Goal: Transaction & Acquisition: Purchase product/service

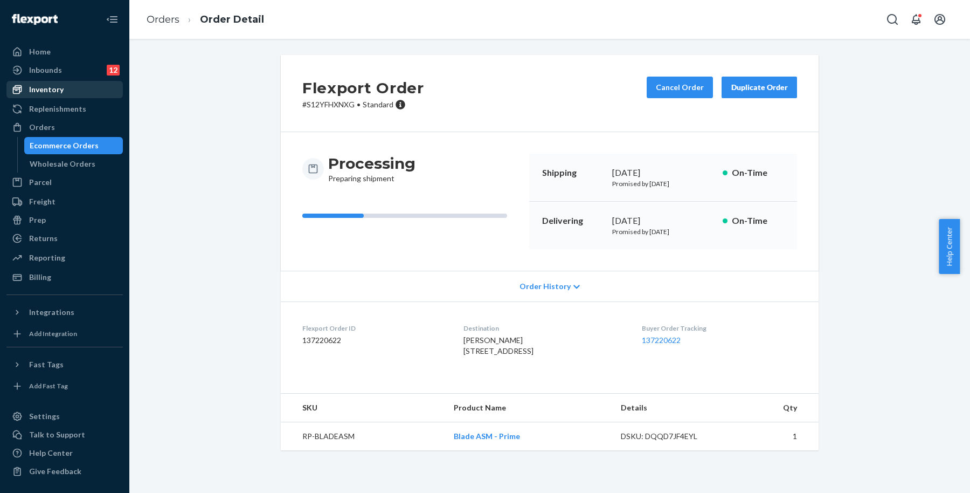
click at [73, 86] on div "Inventory" at bounding box center [65, 89] width 114 height 15
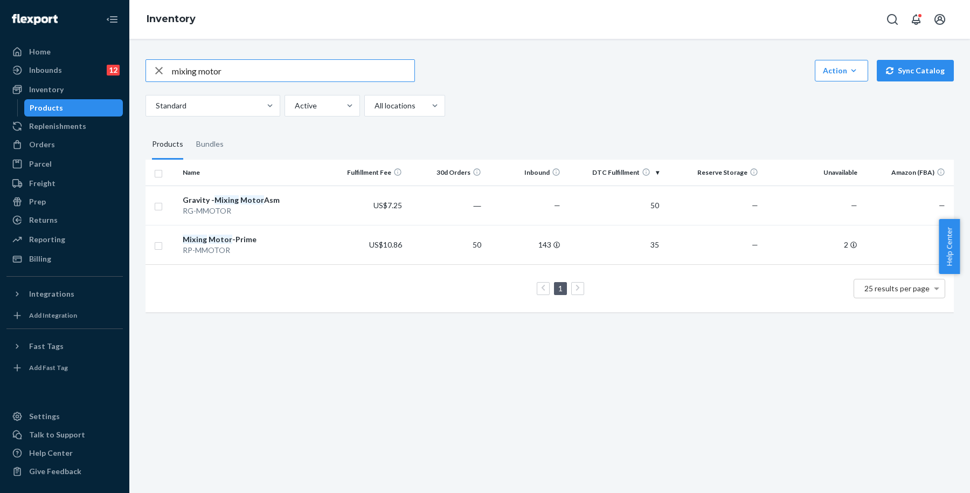
drag, startPoint x: 288, startPoint y: 75, endPoint x: 170, endPoint y: 72, distance: 118.1
click at [170, 72] on div "mixing motor" at bounding box center [280, 71] width 269 height 22
type input "ㅠ"
type input "blade"
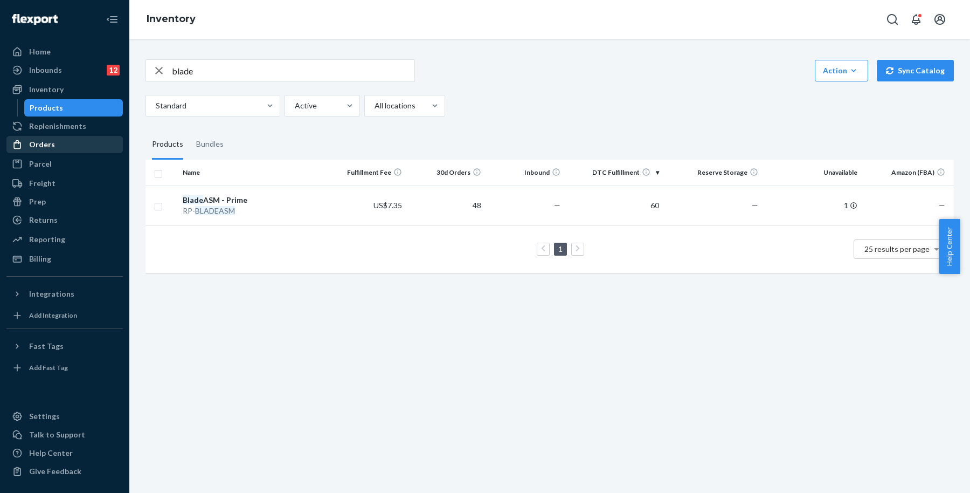
click at [44, 146] on div "Orders" at bounding box center [42, 144] width 26 height 11
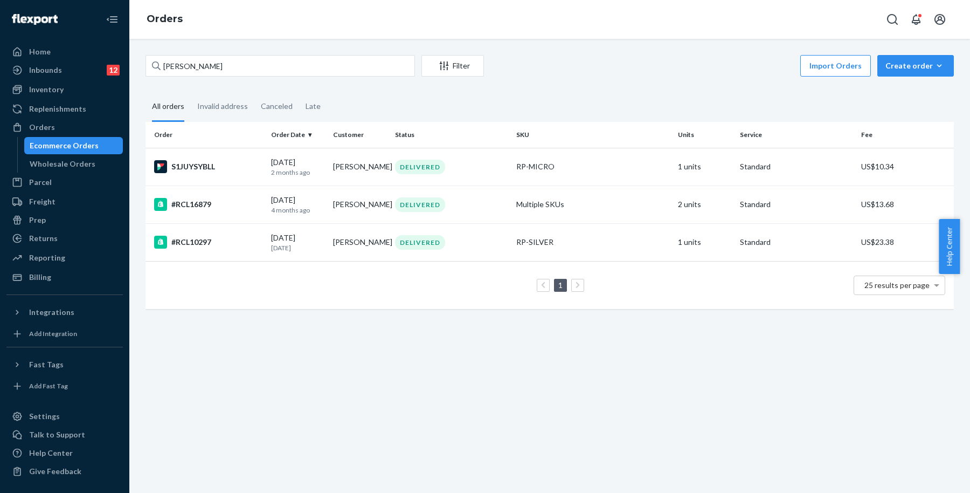
click at [907, 49] on div "[PERSON_NAME] Filter Import Orders Create order Ecommerce order Removal order A…" at bounding box center [549, 266] width 841 height 454
click at [905, 64] on div "Create order" at bounding box center [916, 65] width 60 height 11
click at [889, 92] on span "Ecommerce order" at bounding box center [922, 92] width 67 height 8
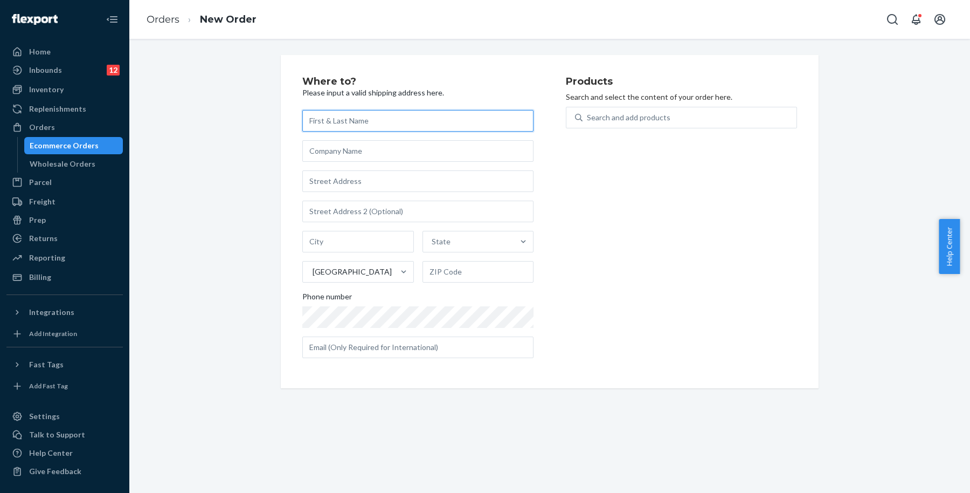
paste input "[PERSON_NAME]"
type input "[PERSON_NAME]"
click at [405, 185] on input "text" at bounding box center [417, 181] width 231 height 22
paste input "[STREET_ADDRESS][PERSON_NAME]"
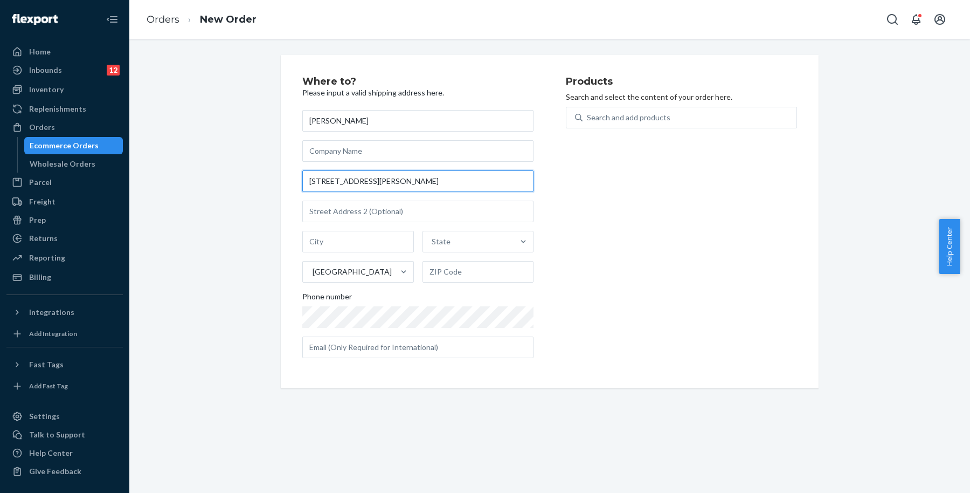
type input "[STREET_ADDRESS][PERSON_NAME]"
click at [625, 201] on div "Products Search and select the content of your order here. Search and add produ…" at bounding box center [681, 222] width 231 height 290
click at [488, 186] on input "[STREET_ADDRESS][PERSON_NAME]" at bounding box center [417, 181] width 231 height 22
drag, startPoint x: 455, startPoint y: 184, endPoint x: 238, endPoint y: 181, distance: 216.2
click at [238, 181] on div "Where to? Please input a valid shipping address here. [PERSON_NAME] [STREET_ADD…" at bounding box center [549, 221] width 825 height 333
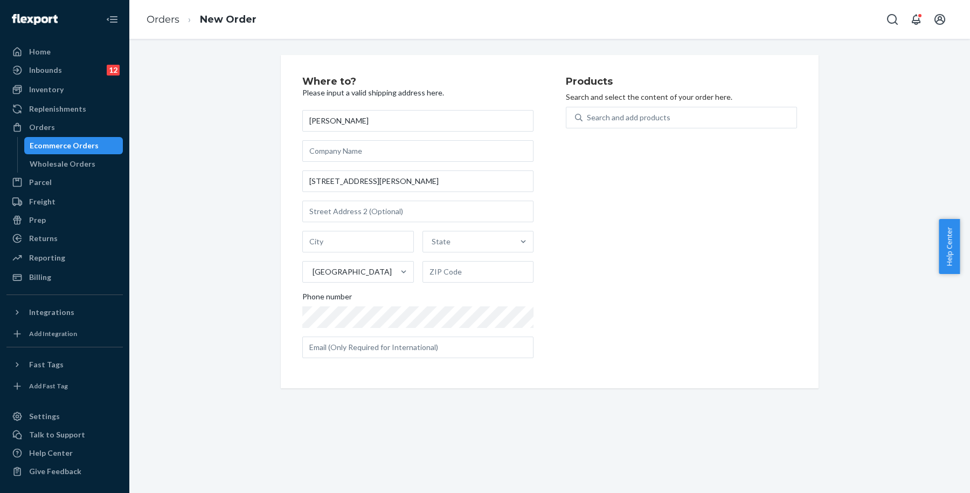
click at [572, 179] on div "Products Search and select the content of your order here. Search and add produ…" at bounding box center [681, 222] width 231 height 290
click at [470, 184] on input "[STREET_ADDRESS][PERSON_NAME]" at bounding box center [417, 181] width 231 height 22
drag, startPoint x: 356, startPoint y: 185, endPoint x: 283, endPoint y: 184, distance: 72.8
click at [283, 184] on div "Where to? Please input a valid shipping address here. [PERSON_NAME] [STREET_ADD…" at bounding box center [550, 221] width 538 height 333
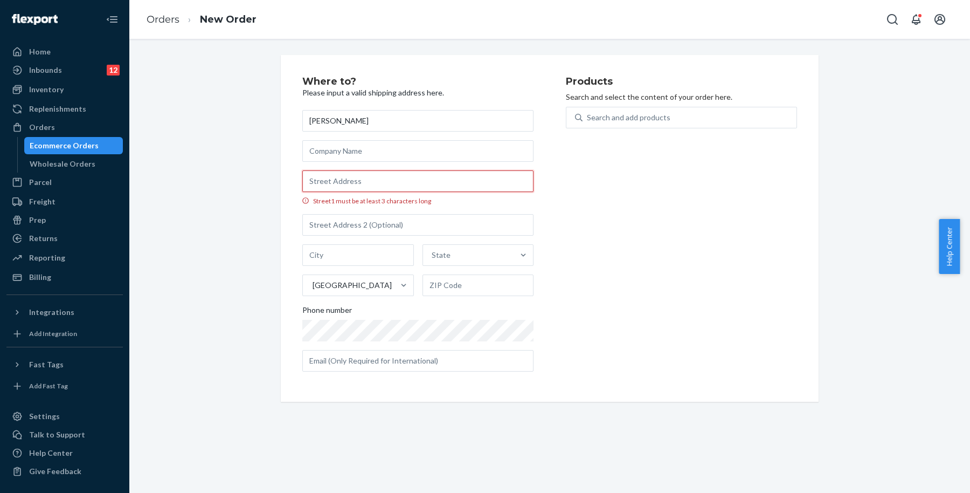
paste input "[STREET_ADDRESS][PERSON_NAME]"
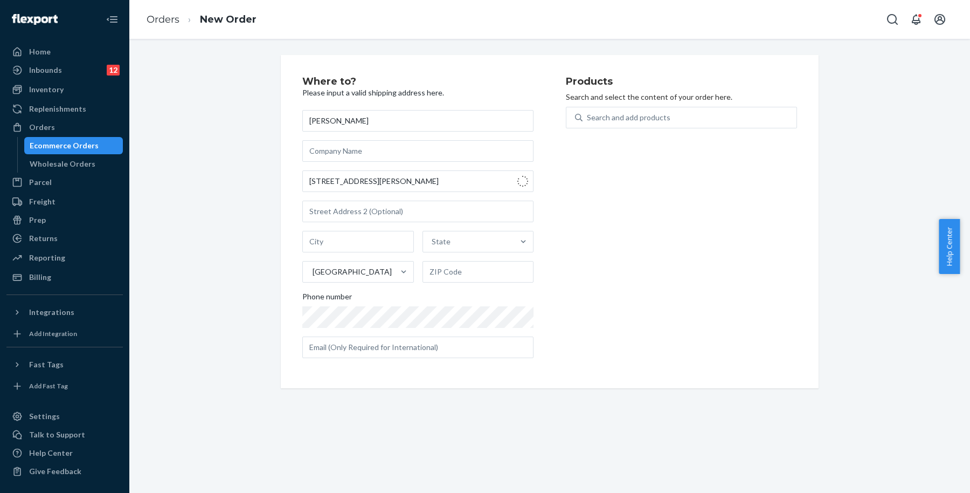
type input "[STREET_ADDRESS]"
type input "[PERSON_NAME]"
type input "30621"
click at [677, 226] on div "Products Search and select the content of your order here. Search and add produ…" at bounding box center [681, 222] width 231 height 290
click at [634, 304] on div "Products Search and select the content of your order here. Search and add produ…" at bounding box center [681, 222] width 231 height 290
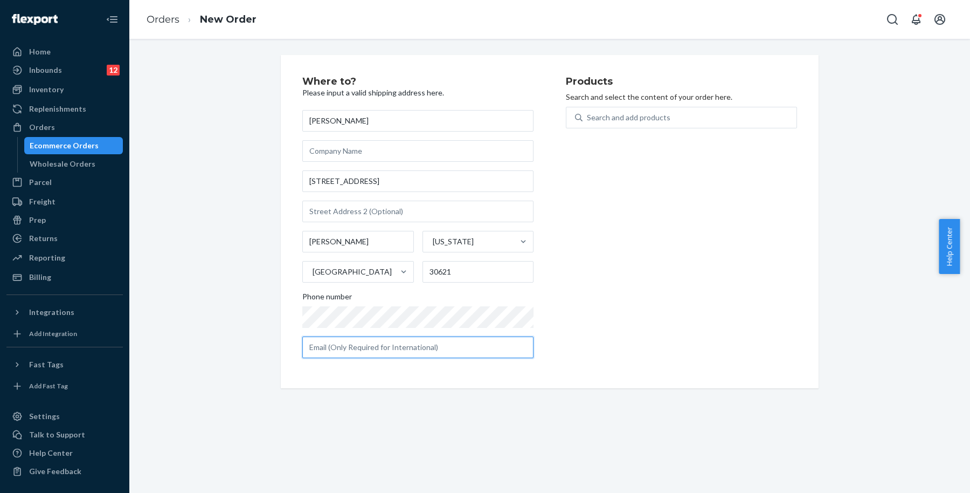
click at [393, 342] on input "text" at bounding box center [417, 347] width 231 height 22
paste input "[EMAIL_ADDRESS][DOMAIN_NAME]"
type input "[EMAIL_ADDRESS][DOMAIN_NAME]"
click at [653, 271] on div "Products Search and select the content of your order here. Search and add produ…" at bounding box center [681, 222] width 231 height 290
click at [600, 117] on div "Search and add products" at bounding box center [629, 117] width 84 height 11
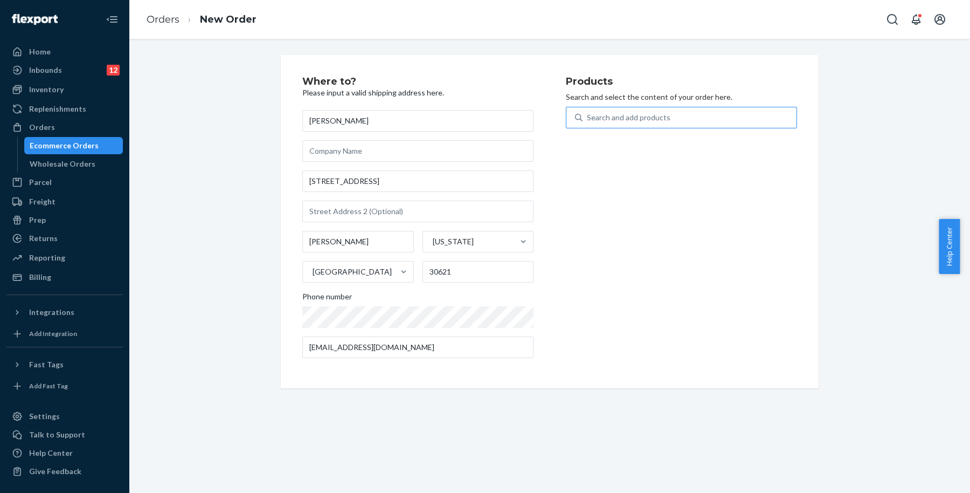
click at [588, 117] on input "Search and add products" at bounding box center [587, 117] width 1 height 11
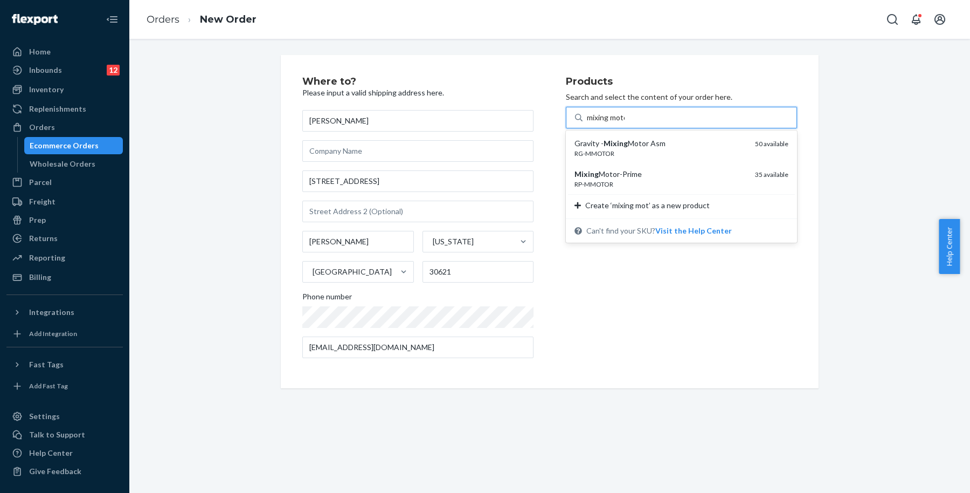
type input "mixing motor"
click at [632, 183] on div "RP-MMOTOR" at bounding box center [661, 184] width 172 height 9
click at [632, 123] on input "mixing motor" at bounding box center [609, 117] width 45 height 11
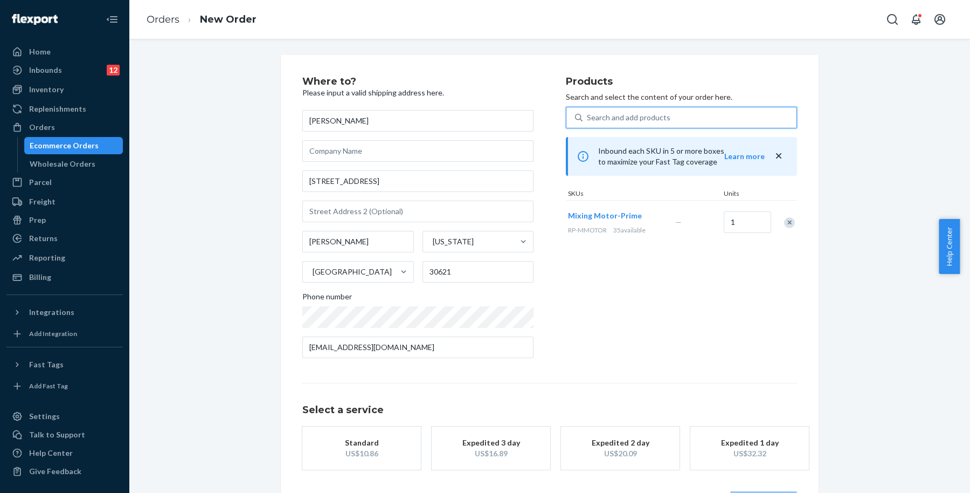
click at [689, 114] on div "Search and add products" at bounding box center [690, 117] width 214 height 19
click at [588, 114] on input "0 results available. Select is focused ,type to refine list, press Down to open…" at bounding box center [587, 117] width 1 height 11
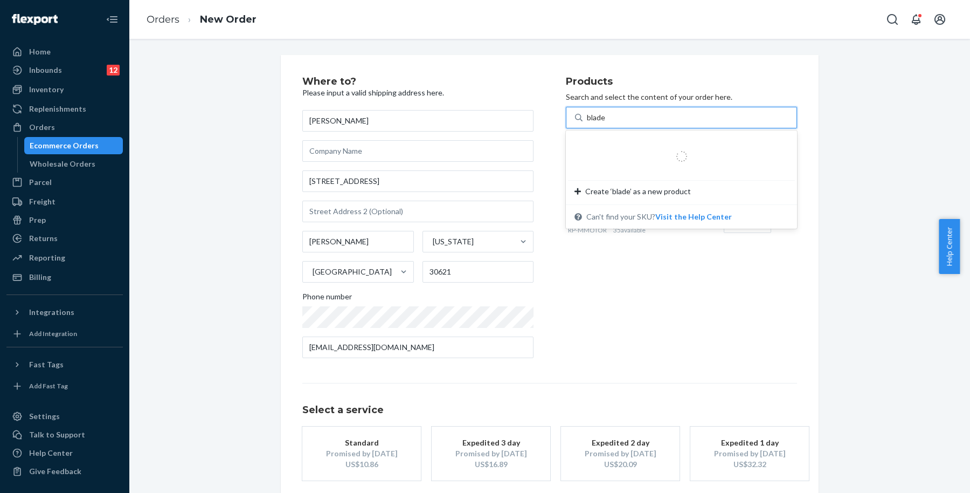
type input "blad"
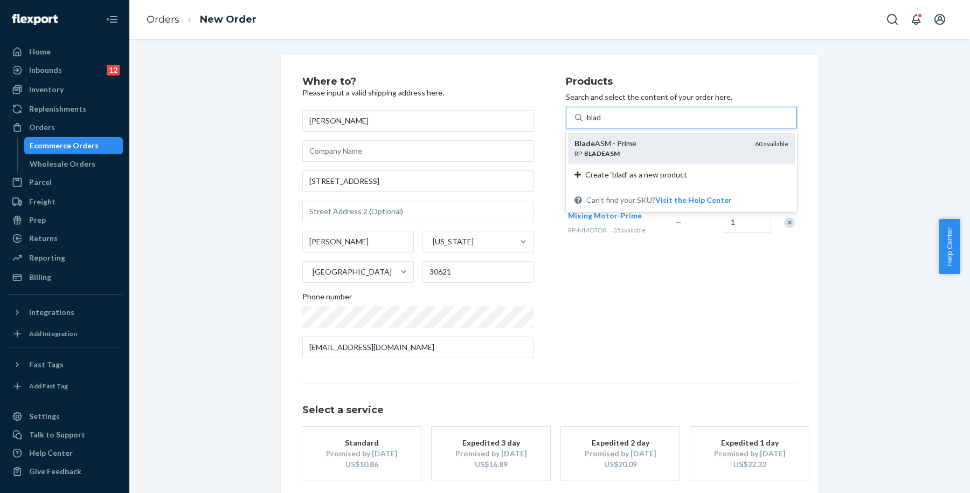
click at [679, 146] on div "Blade ASM - Prime" at bounding box center [661, 143] width 172 height 11
click at [602, 123] on input "blad" at bounding box center [594, 117] width 15 height 11
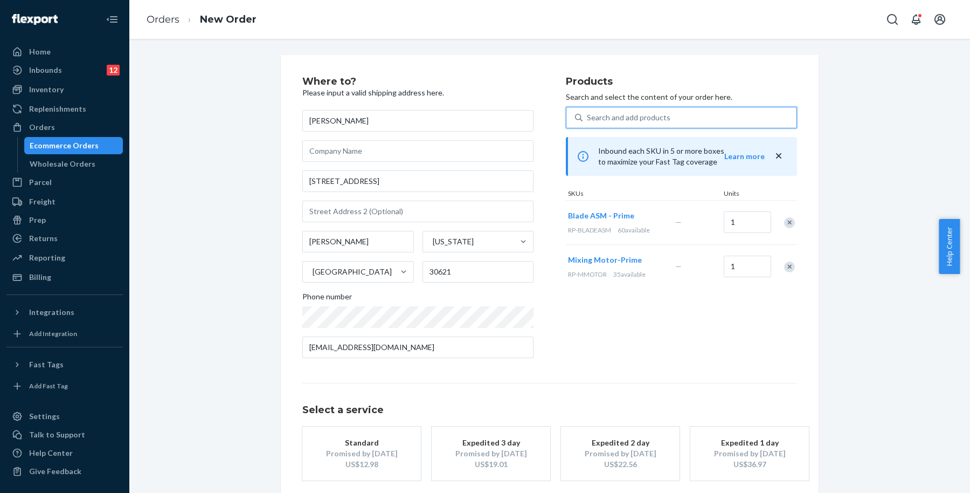
scroll to position [52, 0]
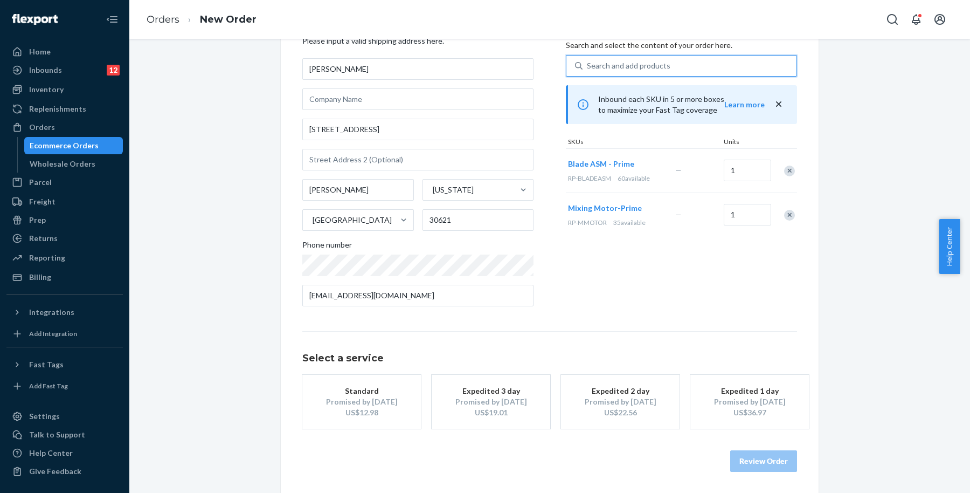
click at [321, 382] on button "Standard Promised by [DATE] US$12.98" at bounding box center [361, 402] width 119 height 54
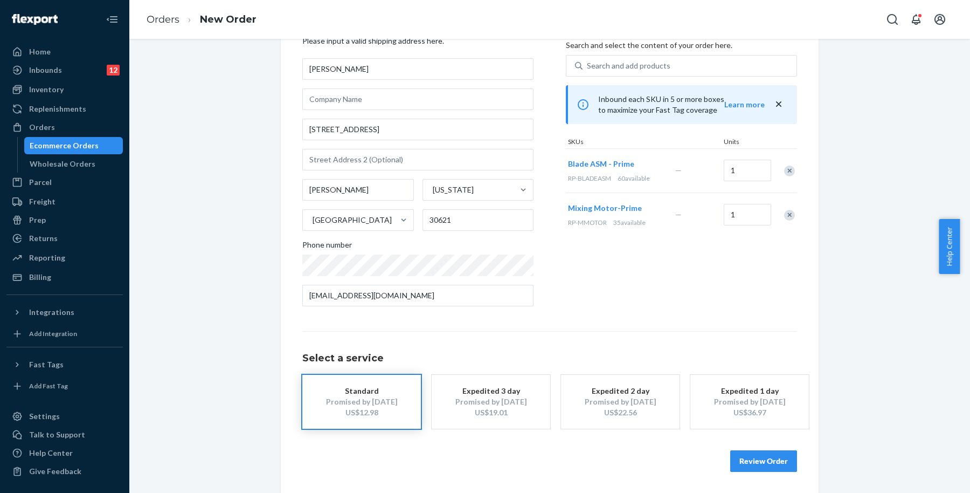
click at [774, 460] on button "Review Order" at bounding box center [764, 461] width 67 height 22
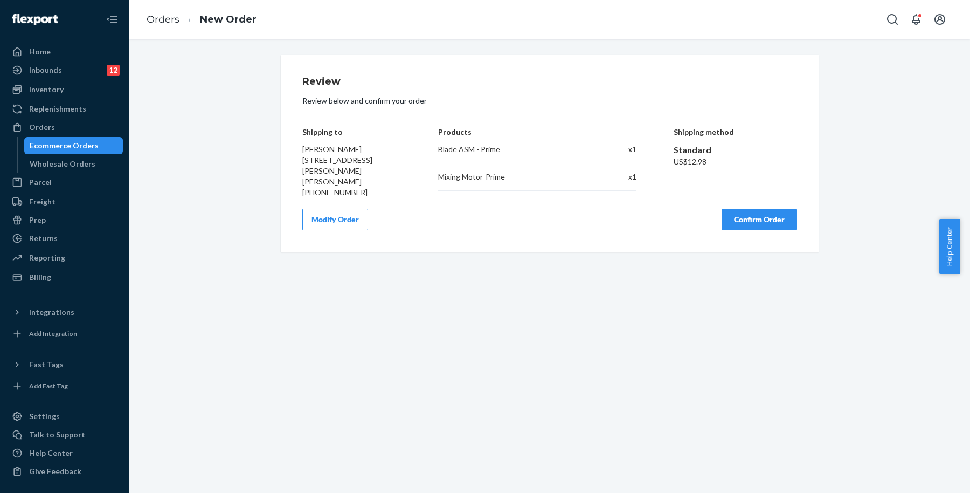
scroll to position [0, 0]
click at [738, 211] on button "Confirm Order" at bounding box center [759, 220] width 75 height 22
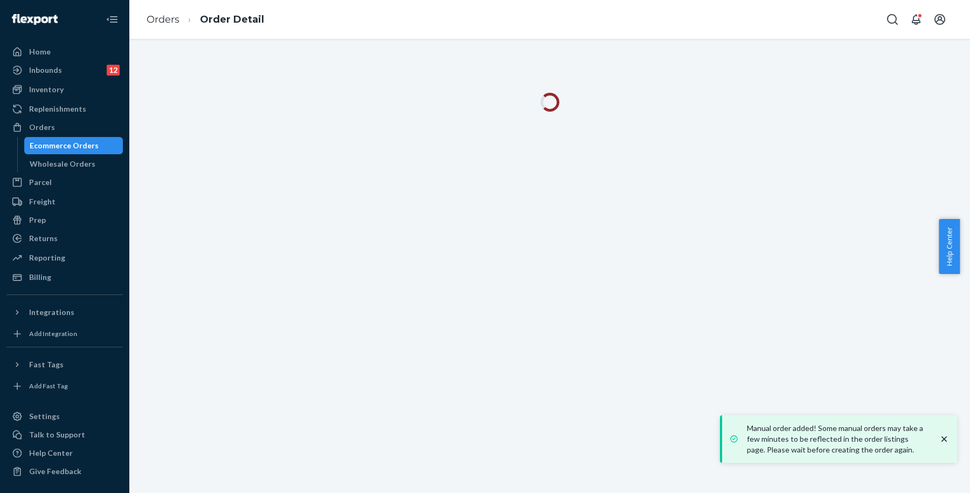
click at [944, 436] on icon "close toast" at bounding box center [944, 438] width 11 height 11
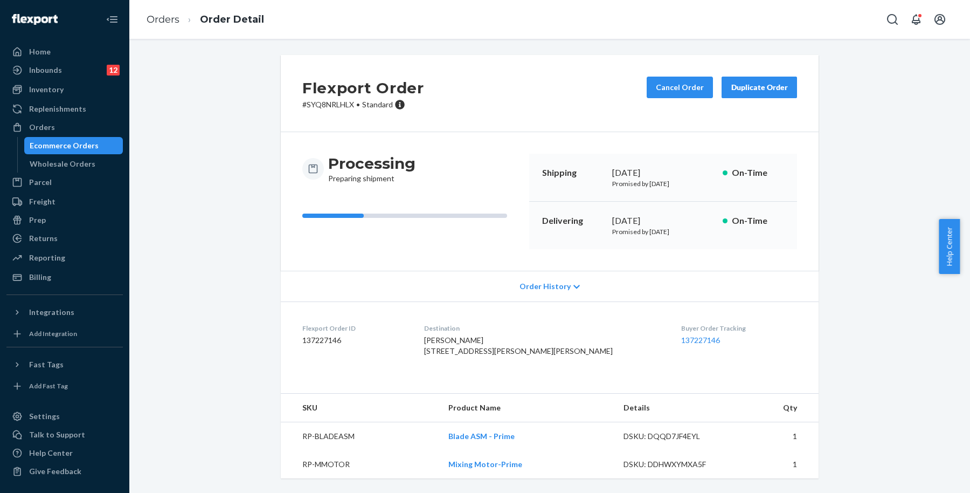
scroll to position [11, 0]
